Goal: Find specific page/section: Find specific page/section

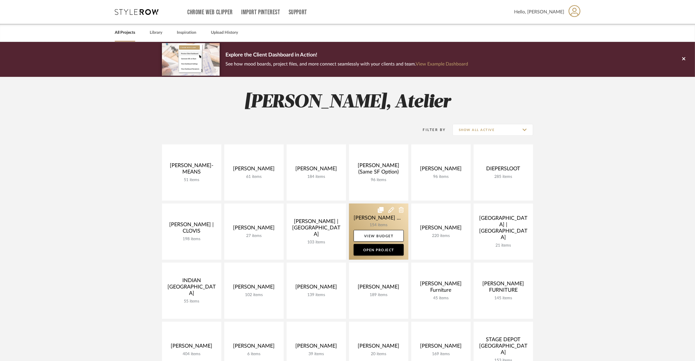
click at [362, 216] on link at bounding box center [378, 232] width 59 height 56
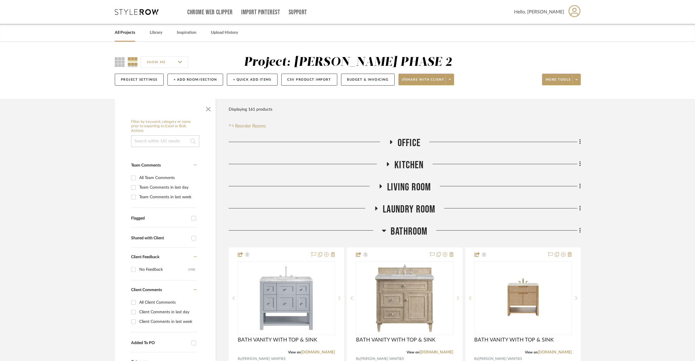
click at [426, 232] on span "Bathroom" at bounding box center [409, 232] width 37 height 13
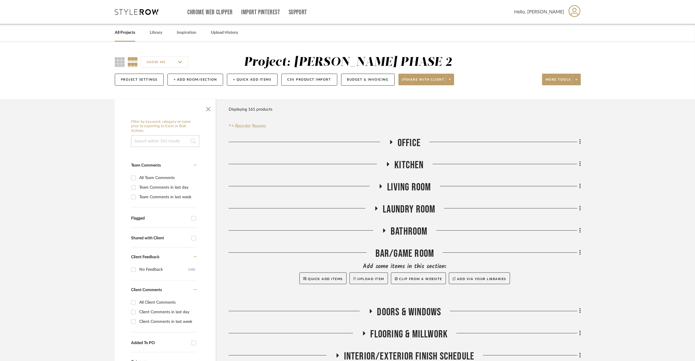
click at [412, 143] on span "Office" at bounding box center [409, 143] width 23 height 13
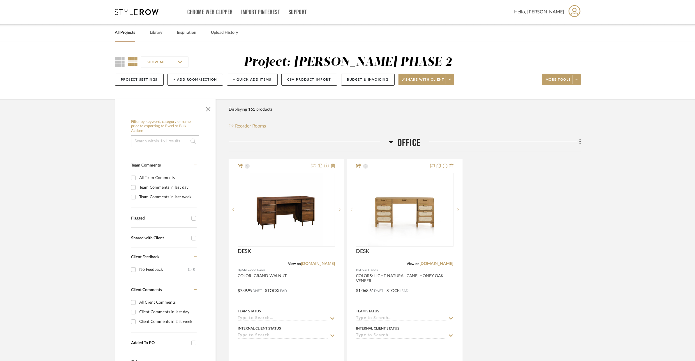
click at [412, 143] on span "Office" at bounding box center [409, 143] width 23 height 13
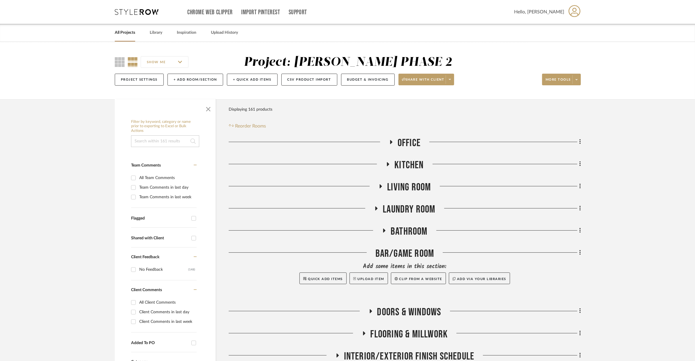
click at [407, 162] on span "Kitchen" at bounding box center [408, 165] width 29 height 13
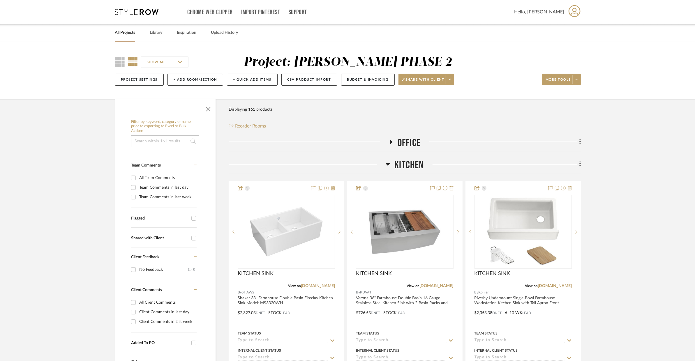
click at [407, 162] on span "Kitchen" at bounding box center [408, 165] width 29 height 13
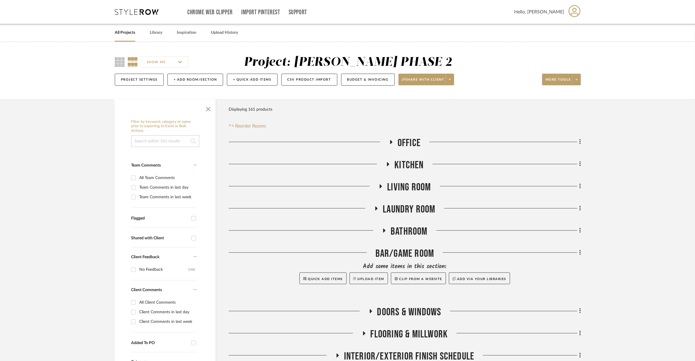
click at [404, 184] on span "Living Room" at bounding box center [409, 187] width 44 height 13
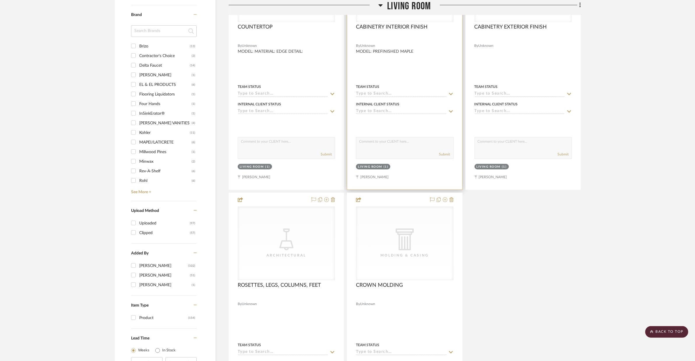
scroll to position [747, 0]
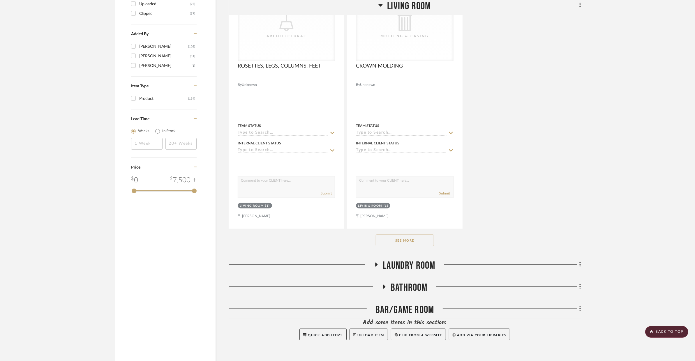
click at [424, 243] on button "See More" at bounding box center [405, 241] width 58 height 12
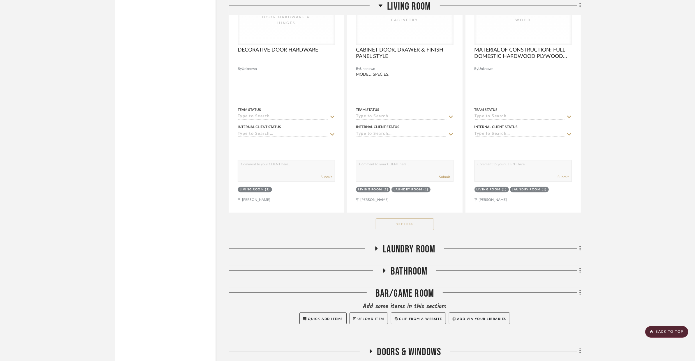
scroll to position [1368, 0]
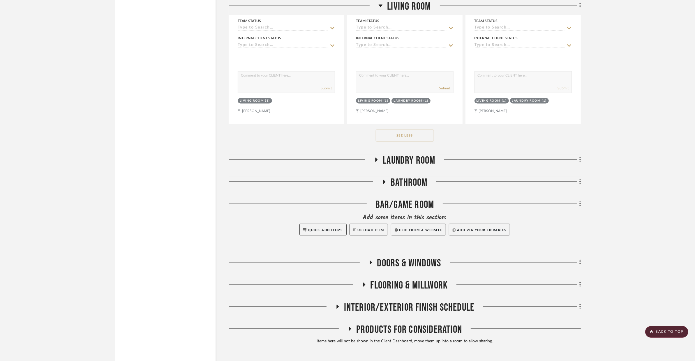
click at [408, 156] on span "Laundry Room" at bounding box center [409, 161] width 52 height 13
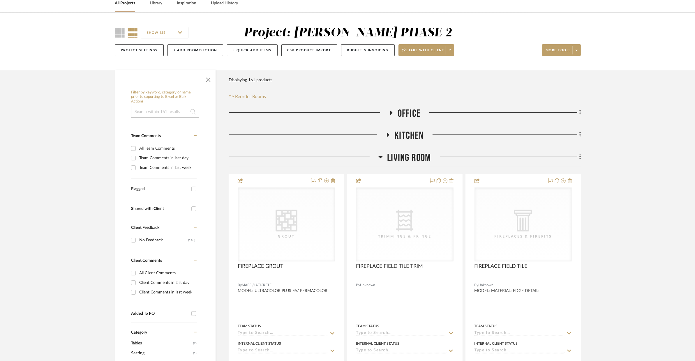
scroll to position [28, 0]
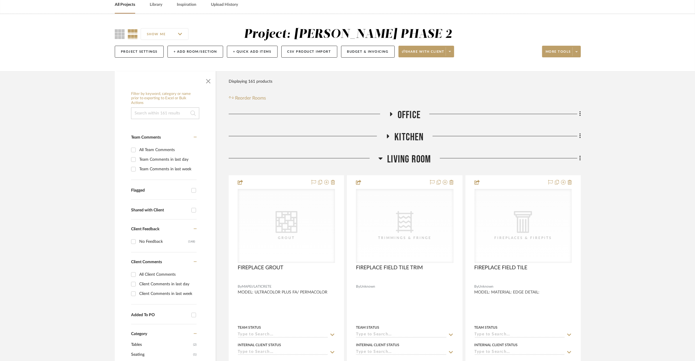
click at [391, 154] on span "Living Room" at bounding box center [409, 159] width 44 height 13
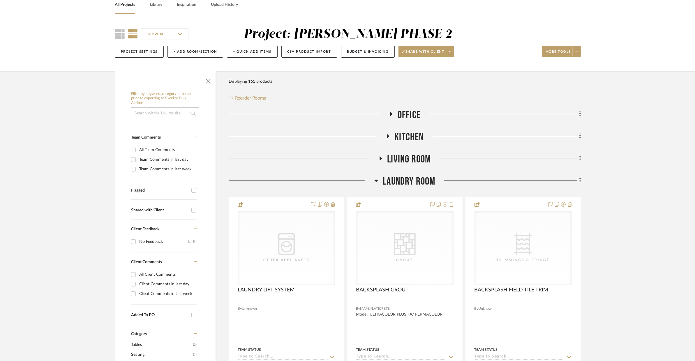
click at [388, 177] on span "Laundry Room" at bounding box center [409, 181] width 52 height 13
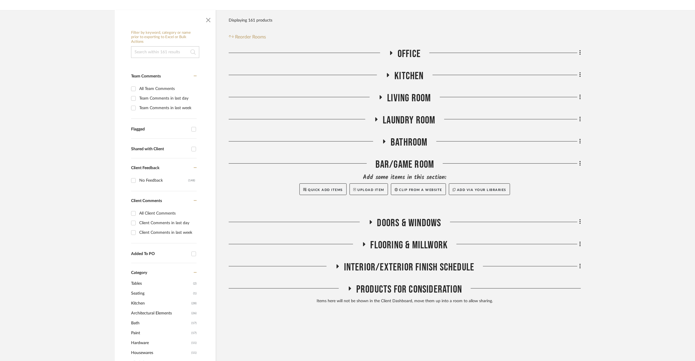
scroll to position [168, 0]
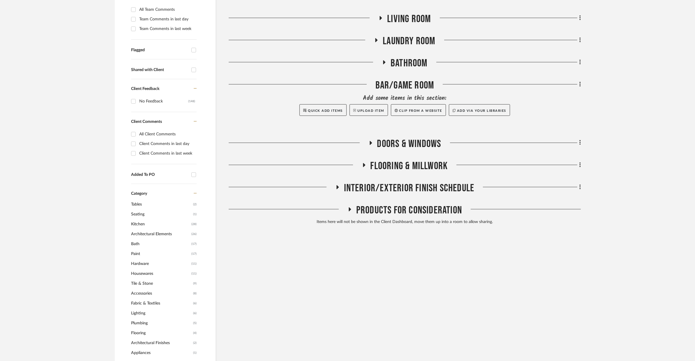
click at [390, 192] on span "INTERIOR/EXTERIOR FINISH SCHEDULE" at bounding box center [409, 188] width 131 height 13
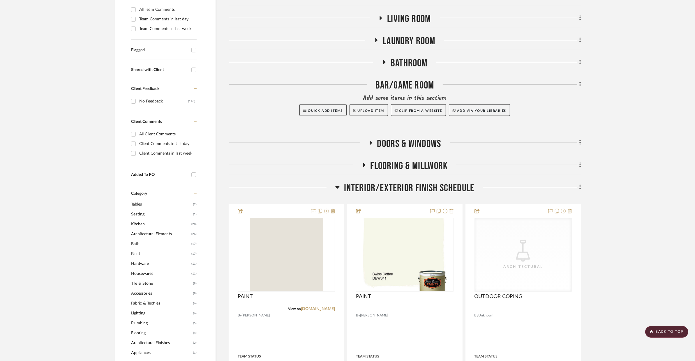
click at [390, 193] on span "INTERIOR/EXTERIOR FINISH SCHEDULE" at bounding box center [409, 188] width 131 height 13
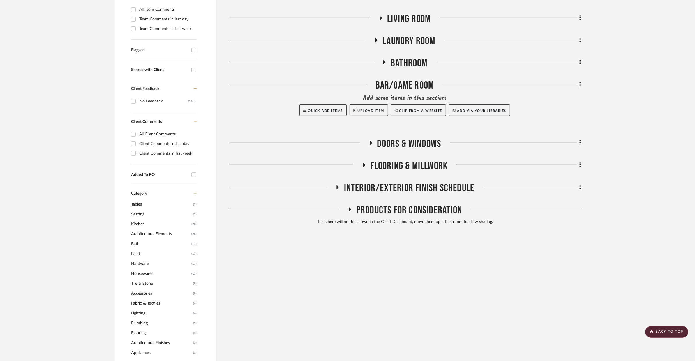
click at [380, 214] on span "Products For Consideration" at bounding box center [409, 210] width 106 height 13
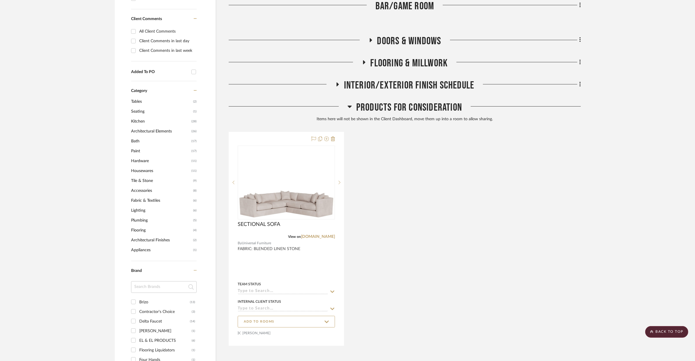
scroll to position [293, 0]
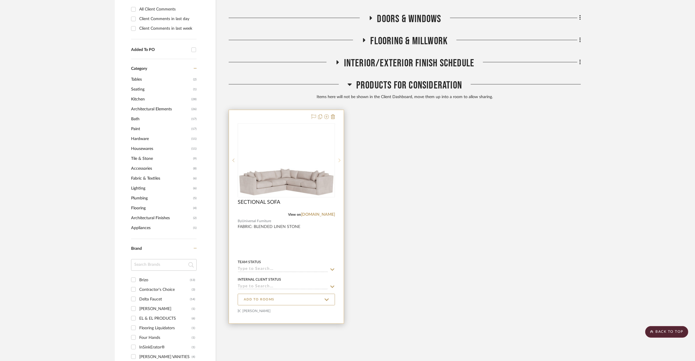
click at [339, 163] on div at bounding box center [339, 161] width 9 height 74
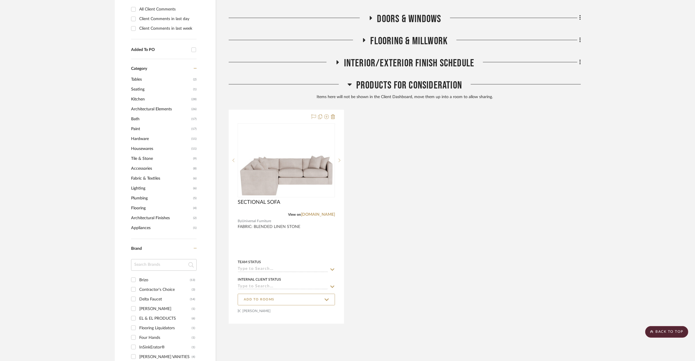
click at [373, 158] on div "SECTIONAL SOFA View on [DOMAIN_NAME] By Universal Furniture FABRIC: BLENDED LIN…" at bounding box center [405, 217] width 352 height 214
click at [386, 87] on span "Products For Consideration" at bounding box center [409, 85] width 106 height 13
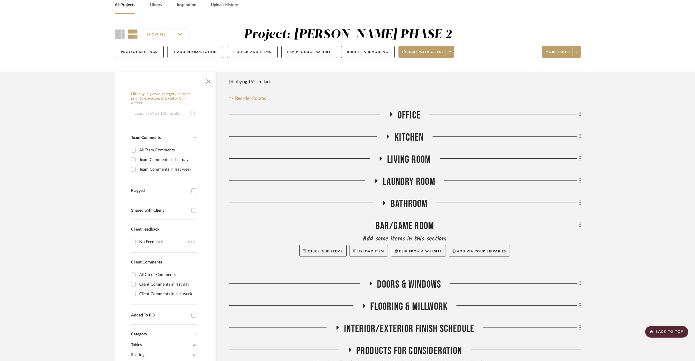
scroll to position [0, 0]
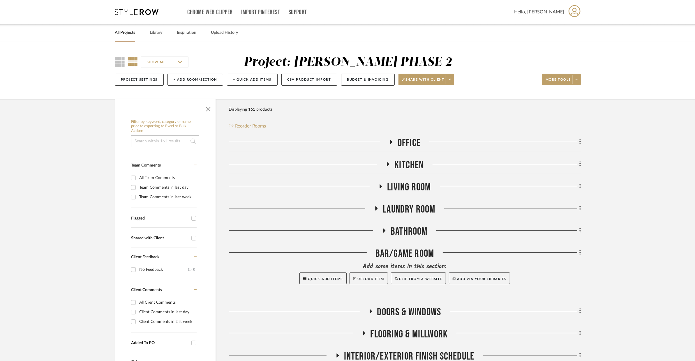
click at [129, 32] on link "All Projects" at bounding box center [125, 33] width 20 height 8
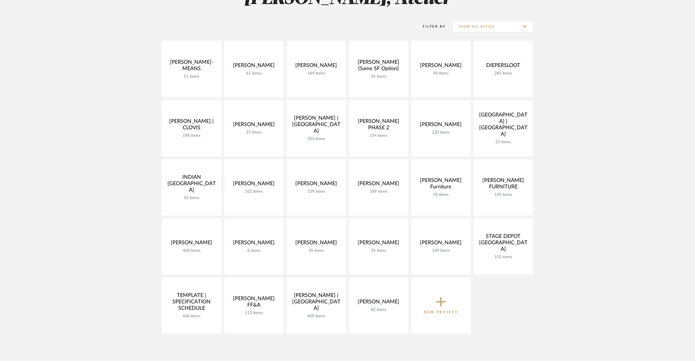
scroll to position [104, 0]
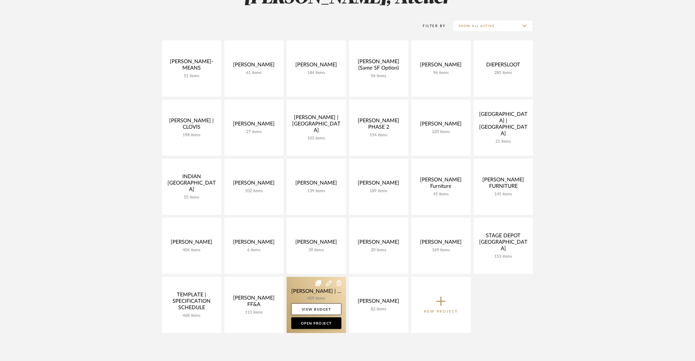
click at [303, 291] on link at bounding box center [316, 305] width 59 height 56
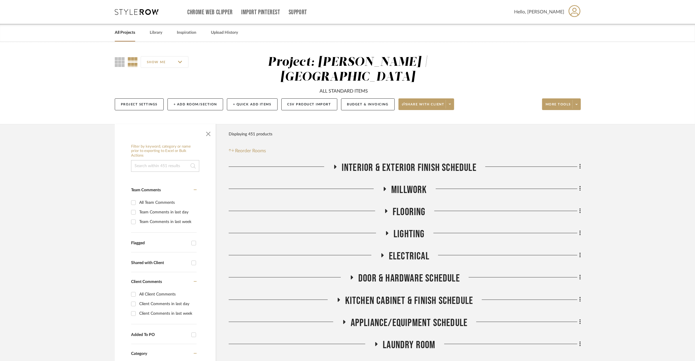
click at [404, 184] on span "Millwork" at bounding box center [409, 190] width 36 height 13
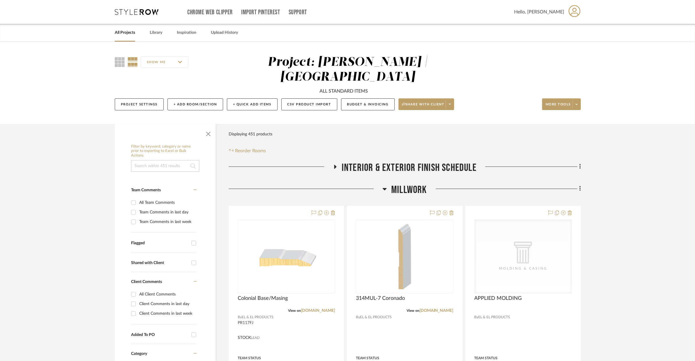
click at [404, 184] on span "Millwork" at bounding box center [409, 190] width 36 height 13
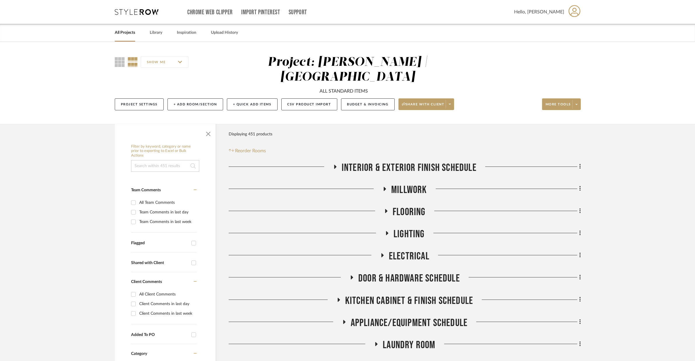
click at [413, 162] on span "Interior & Exterior Finish Schedule" at bounding box center [409, 168] width 135 height 13
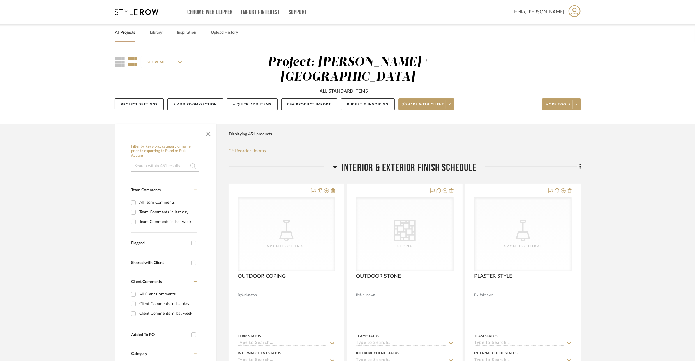
click at [413, 162] on span "Interior & Exterior Finish Schedule" at bounding box center [409, 168] width 135 height 13
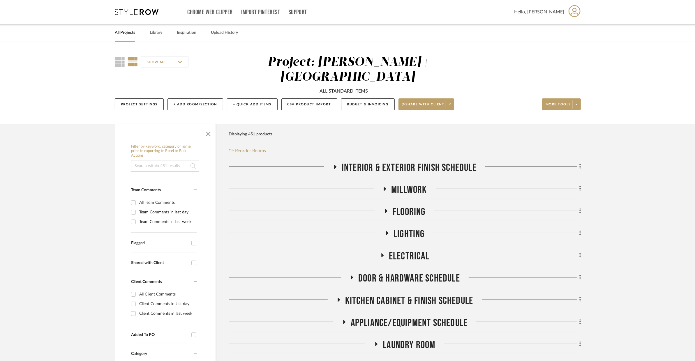
click at [398, 184] on div "Millwork" at bounding box center [405, 191] width 352 height 15
click at [403, 184] on span "Millwork" at bounding box center [409, 190] width 36 height 13
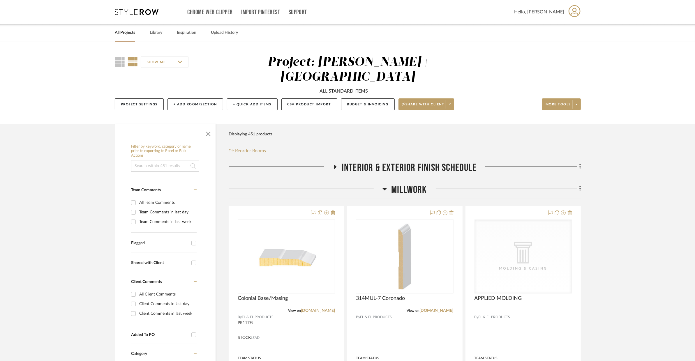
click at [415, 184] on span "Millwork" at bounding box center [409, 190] width 36 height 13
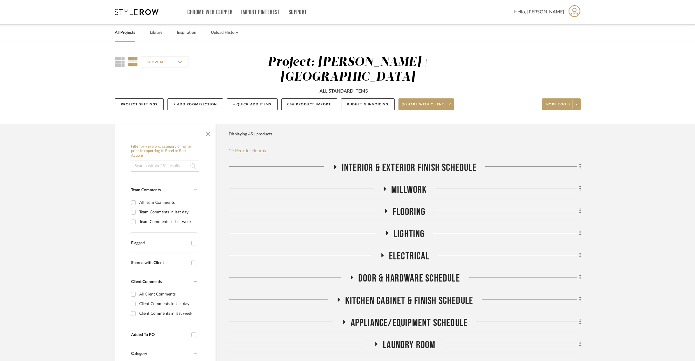
click at [411, 206] on span "Flooring" at bounding box center [409, 212] width 33 height 13
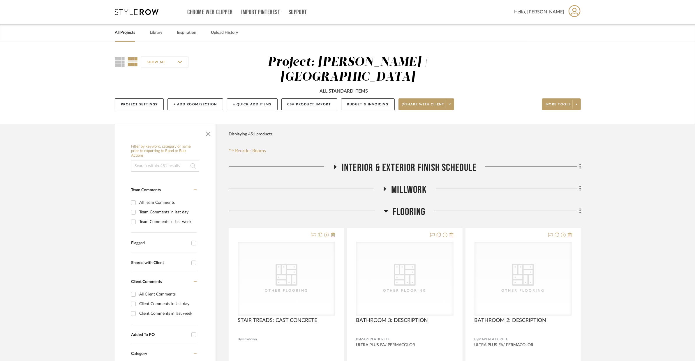
click at [411, 206] on span "Flooring" at bounding box center [409, 212] width 33 height 13
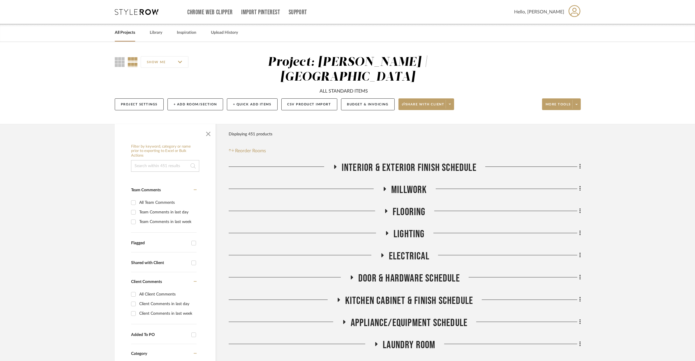
click at [415, 228] on span "Lighting" at bounding box center [409, 234] width 31 height 13
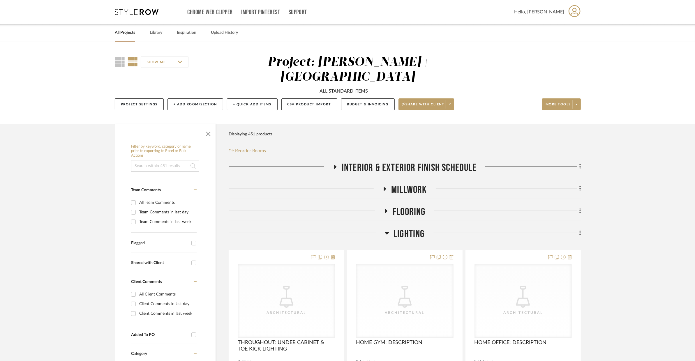
click at [415, 228] on span "Lighting" at bounding box center [409, 234] width 31 height 13
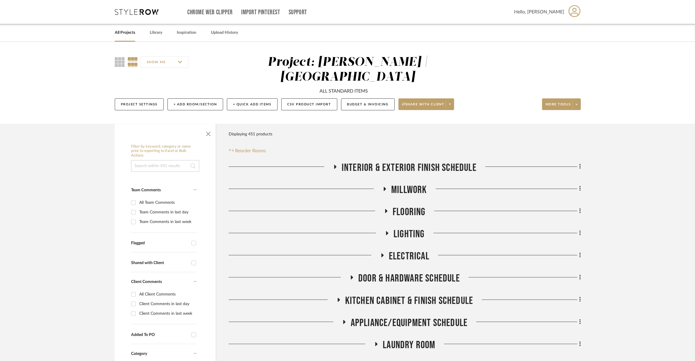
click at [417, 250] on span "Electrical" at bounding box center [409, 256] width 40 height 13
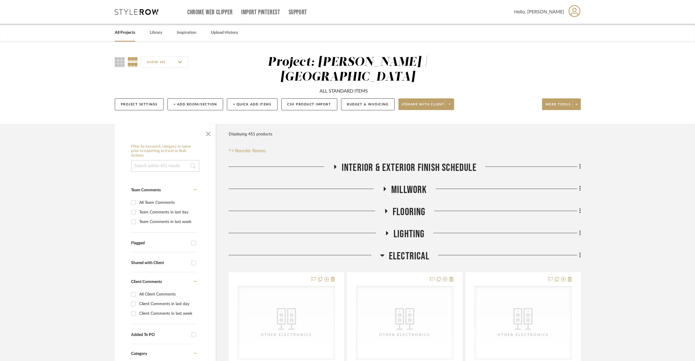
scroll to position [123, 0]
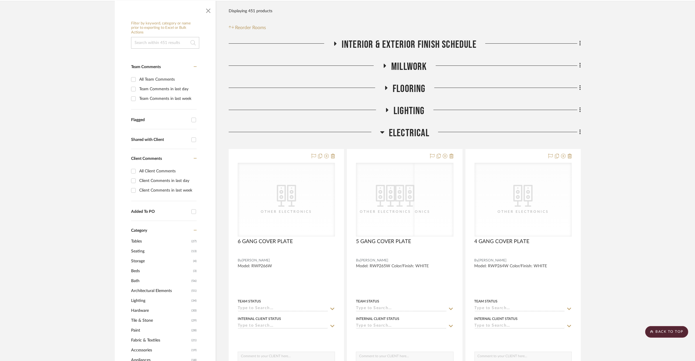
click at [417, 127] on span "Electrical" at bounding box center [409, 133] width 40 height 13
